Goal: Task Accomplishment & Management: Complete application form

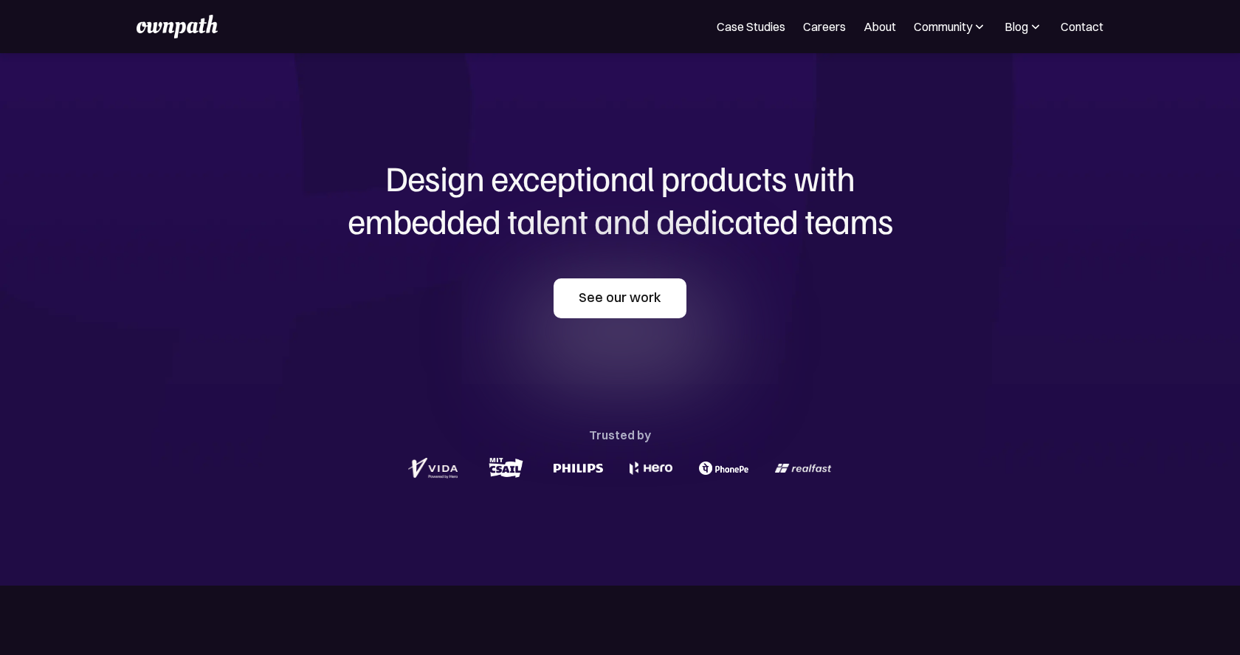
click at [666, 300] on link "See our work" at bounding box center [619, 298] width 133 height 40
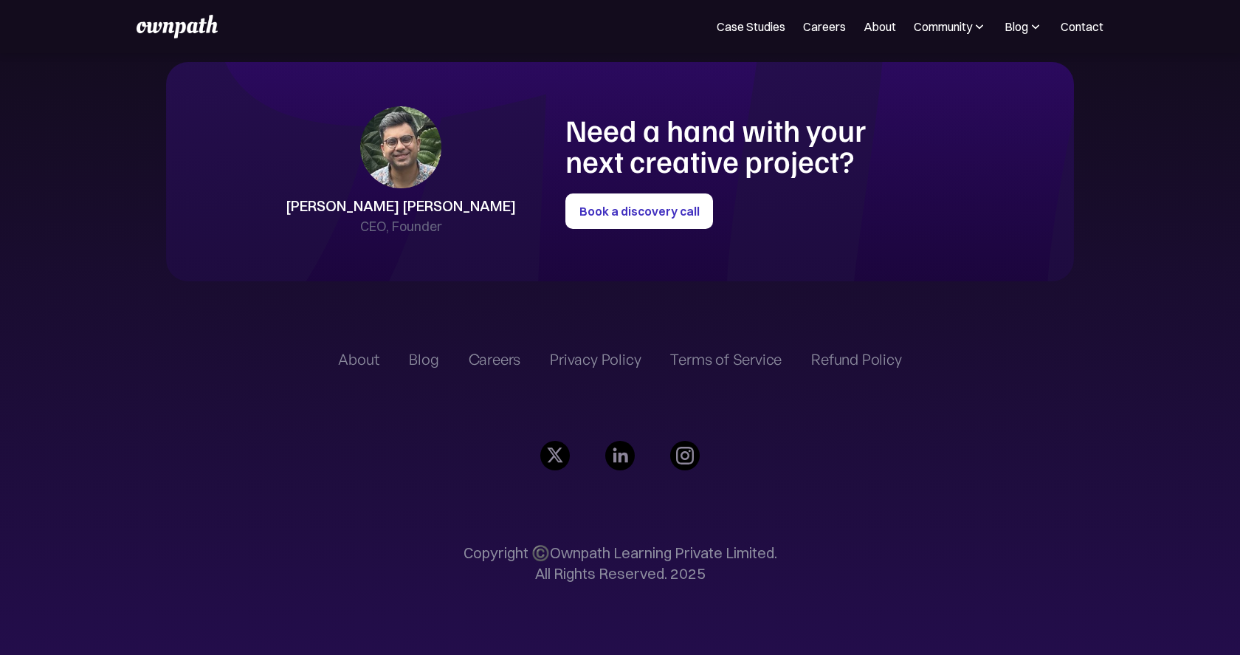
scroll to position [3440, 0]
click at [811, 24] on link "Careers" at bounding box center [824, 27] width 43 height 18
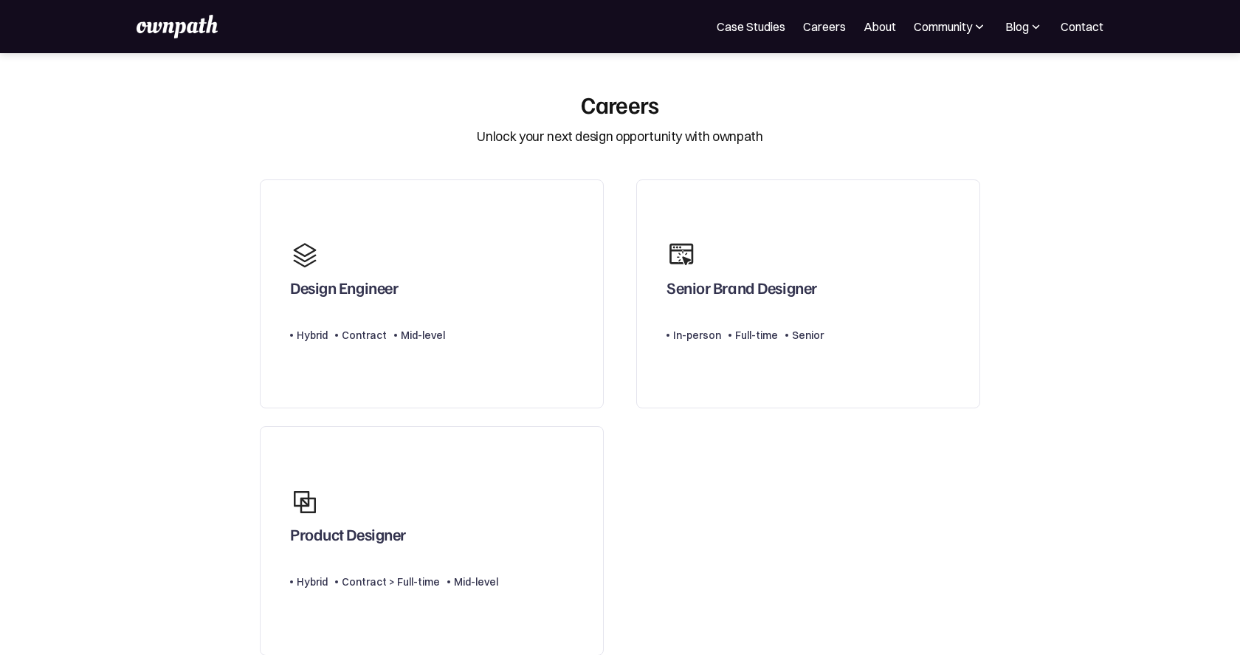
scroll to position [18, 0]
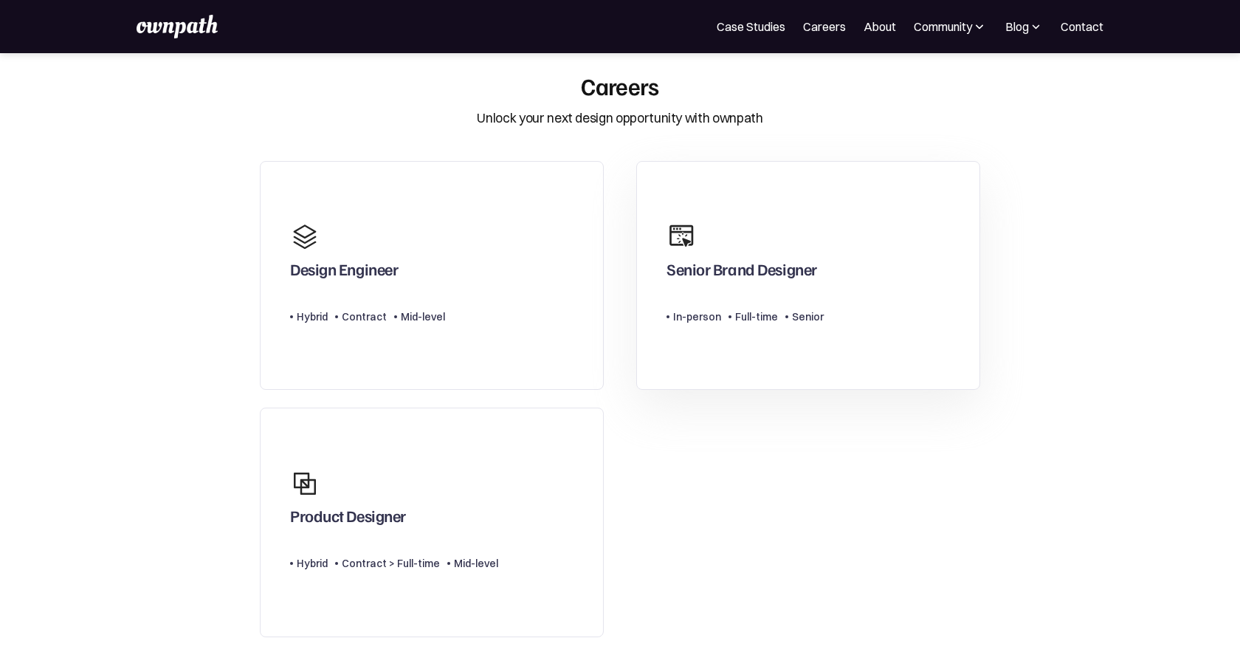
click at [827, 268] on link "Senior Brand Designer Type Level In-person Full-time Senior" at bounding box center [808, 276] width 344 height 230
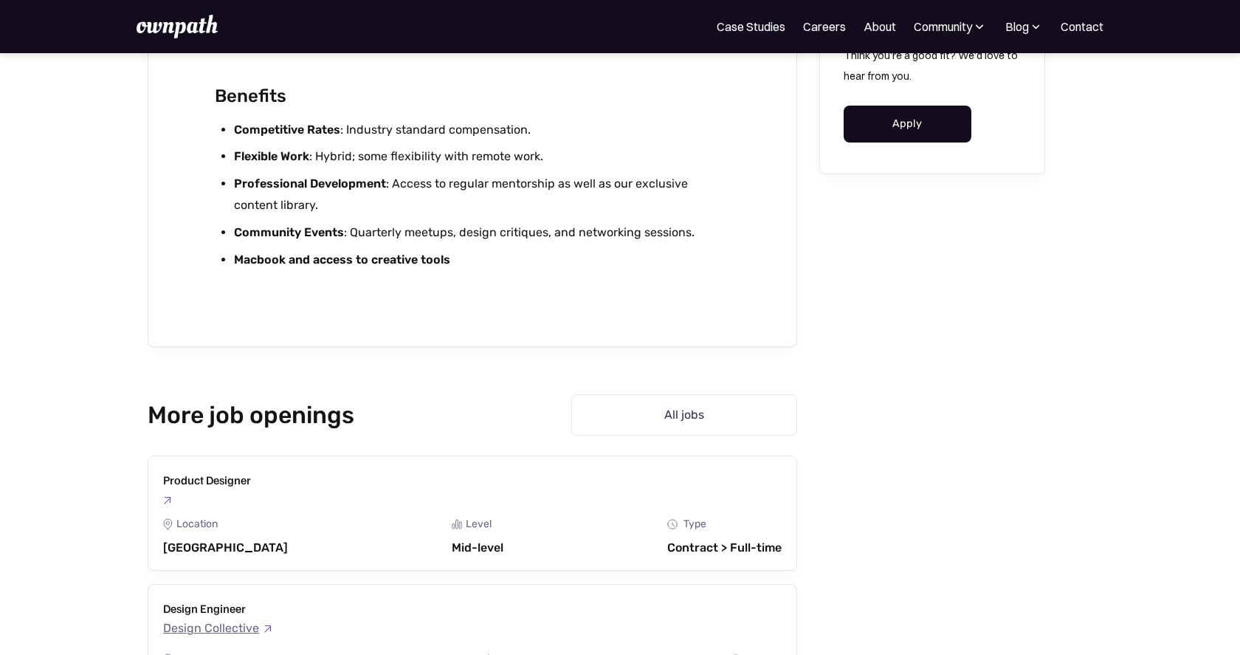
scroll to position [2965, 0]
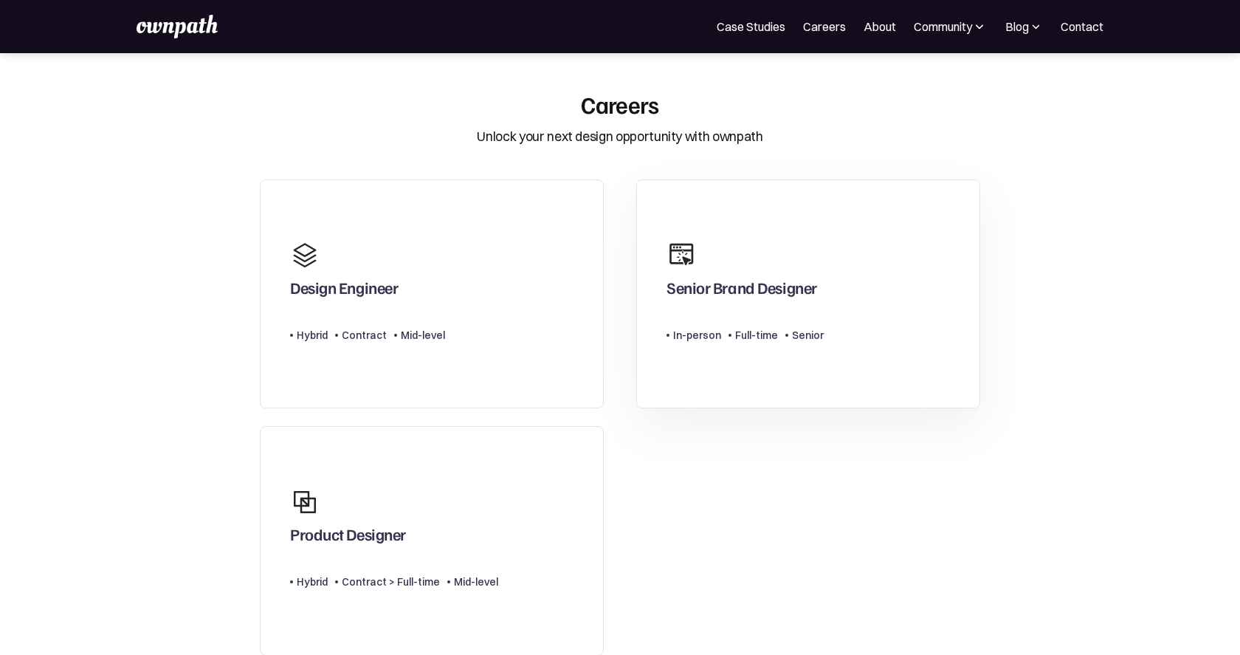
click at [713, 303] on div "Senior Brand Designer" at bounding box center [741, 290] width 151 height 27
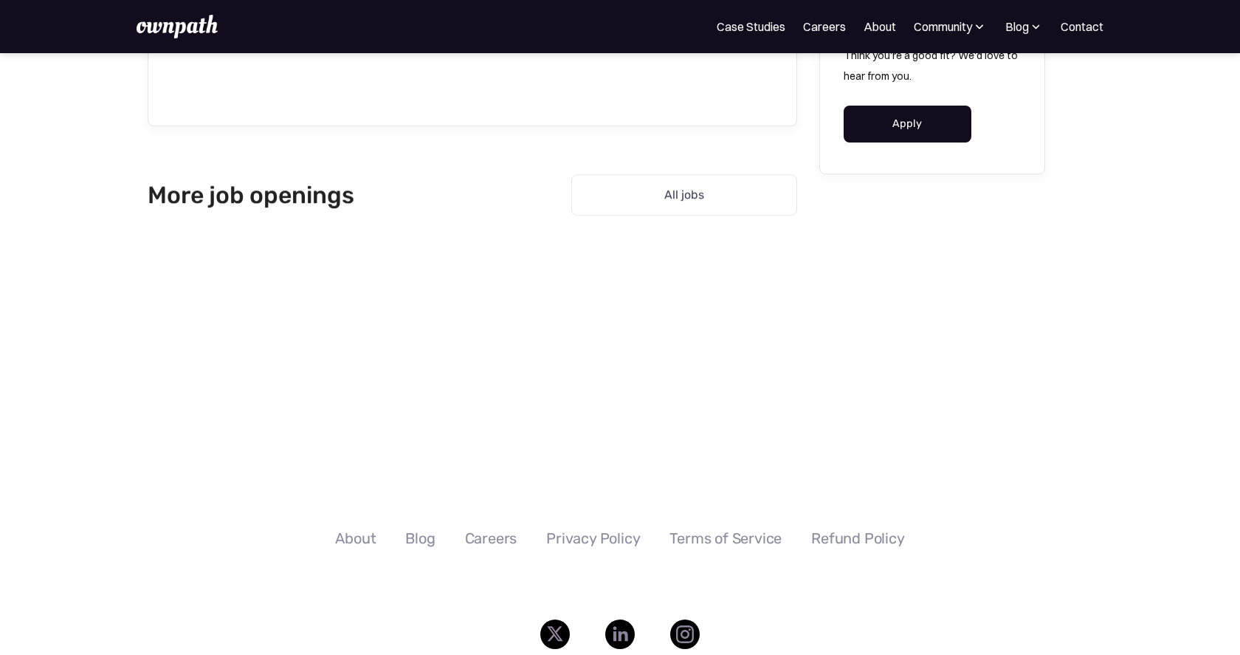
scroll to position [3149, 0]
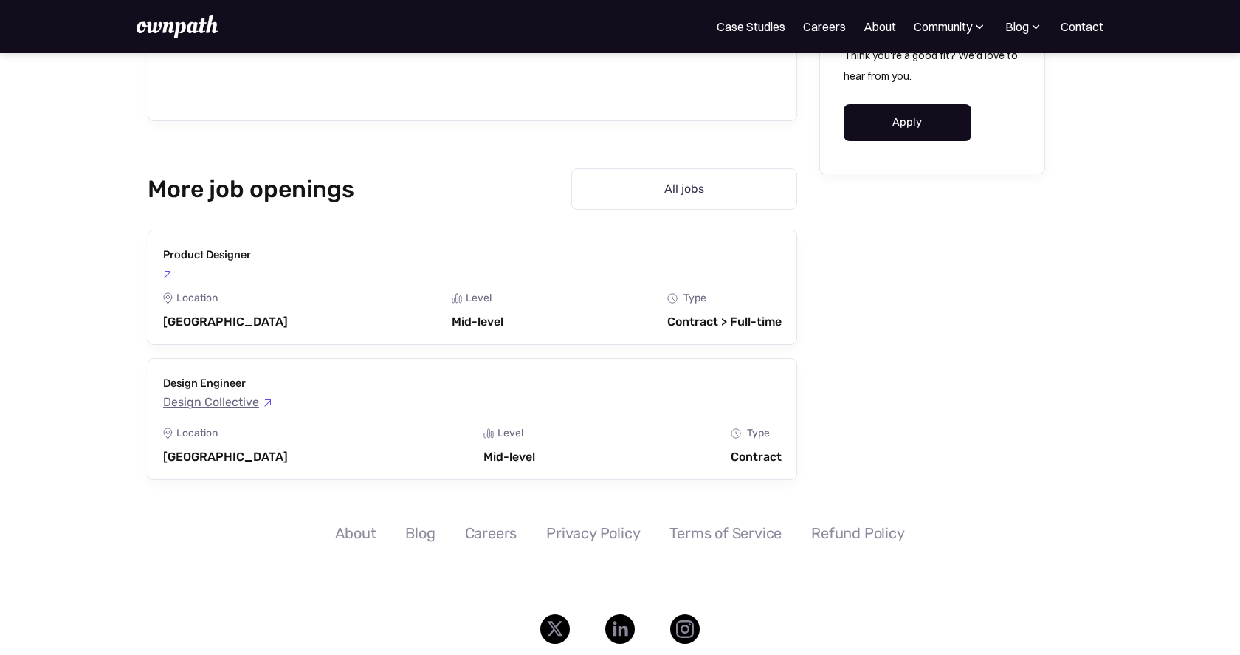
click at [909, 127] on link "Apply" at bounding box center [907, 122] width 128 height 37
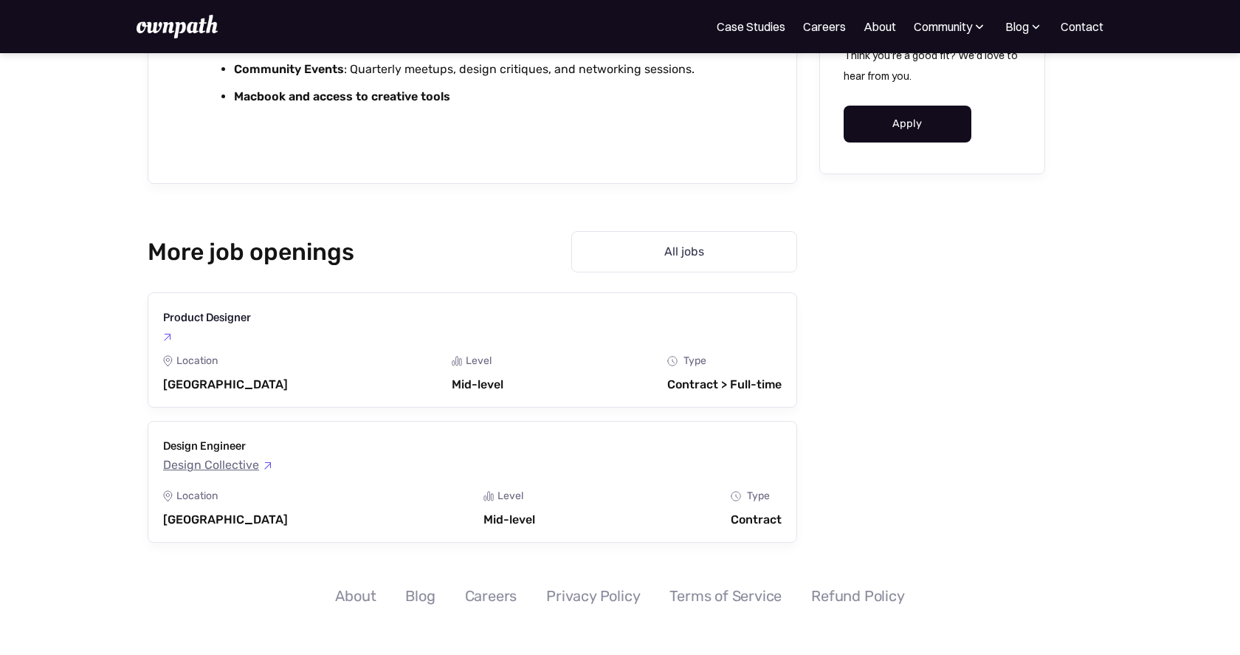
scroll to position [3087, 0]
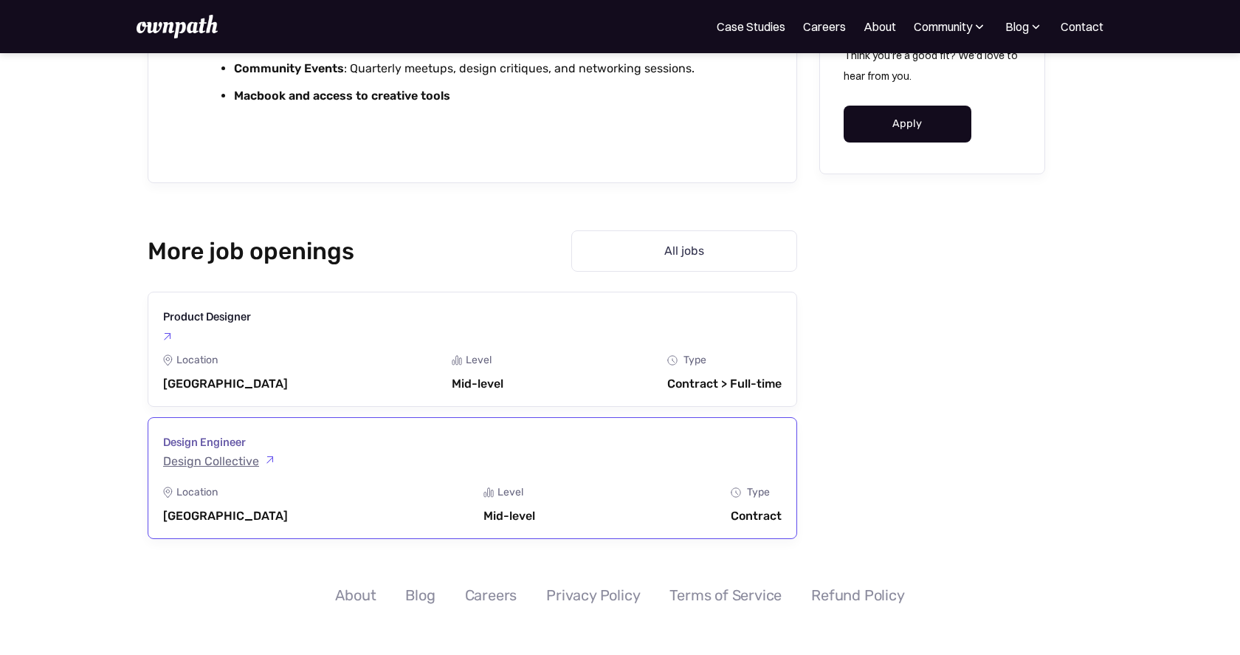
click at [241, 455] on div "Design Collective" at bounding box center [211, 461] width 96 height 13
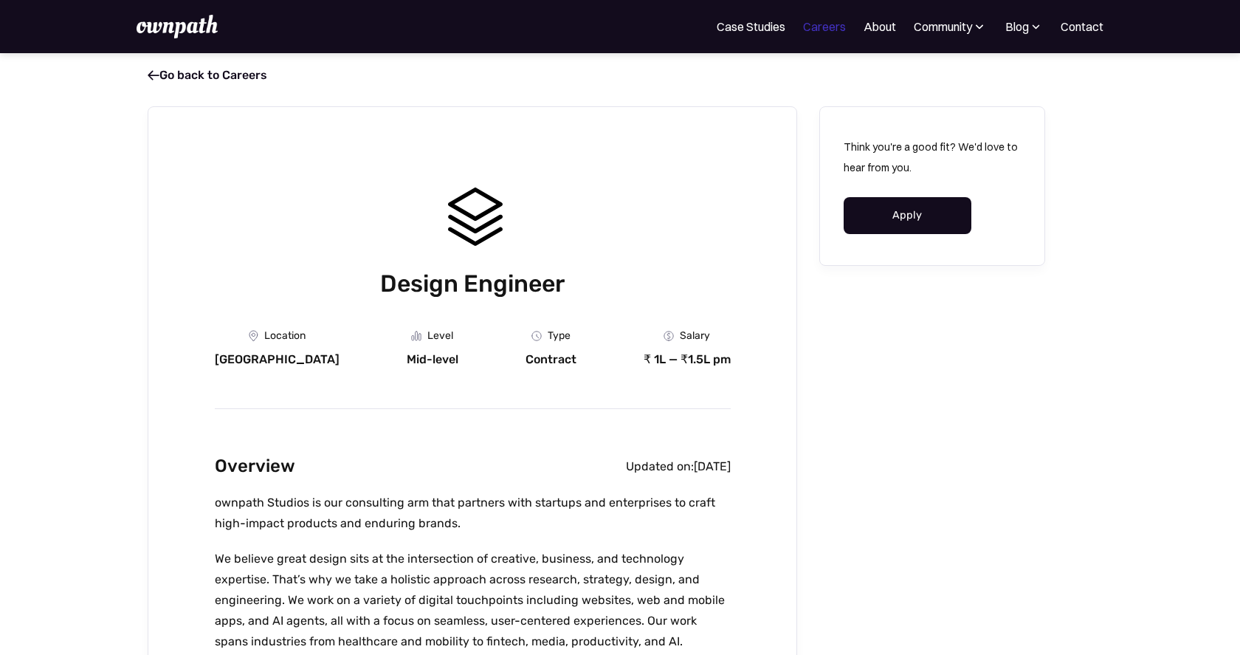
click at [817, 27] on link "Careers" at bounding box center [824, 27] width 43 height 18
